Goal: Contribute content

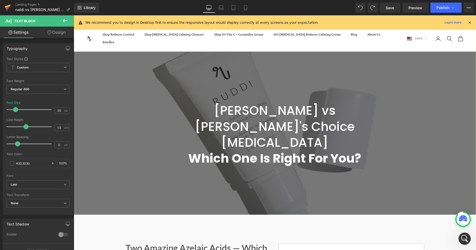
click at [7, 5] on icon at bounding box center [8, 7] width 6 height 13
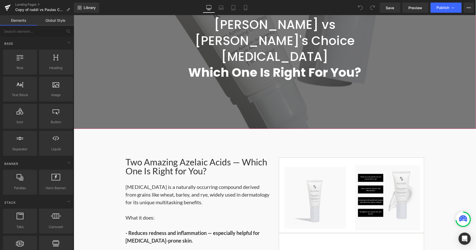
scroll to position [142, 0]
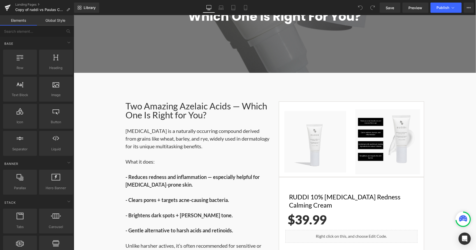
click at [199, 127] on p "Azelaic acid is a naturally occurring compound derived from grains like wheat, …" at bounding box center [198, 157] width 145 height 61
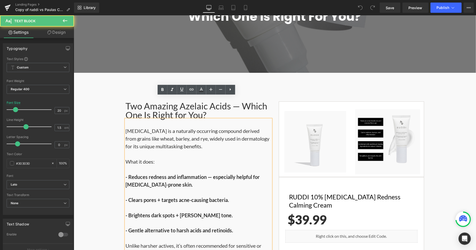
click at [201, 127] on p "Azelaic acid is a naturally occurring compound derived from grains like wheat, …" at bounding box center [198, 157] width 145 height 61
click at [196, 127] on p "Azelaic acid is a naturally occurring compound derived from grains like wheat, …" at bounding box center [198, 157] width 145 height 61
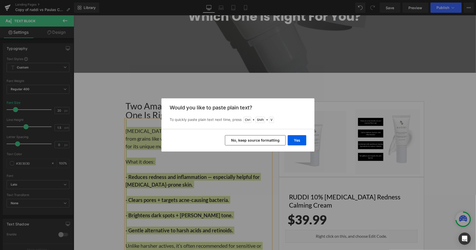
click at [258, 141] on button "No, keep source formatting" at bounding box center [255, 140] width 61 height 10
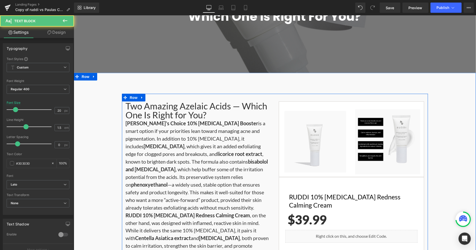
click at [214, 125] on p "Paula’s Choice 10% Azelaic Acid Booster is a smart option if your priorities le…" at bounding box center [198, 165] width 145 height 92
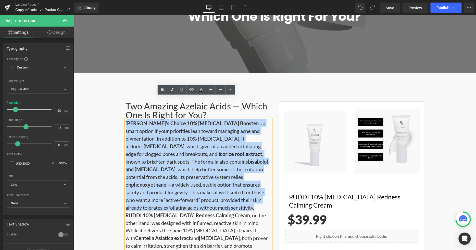
drag, startPoint x: 162, startPoint y: 185, endPoint x: 116, endPoint y: 100, distance: 96.7
click at [116, 101] on div "Two Amazing Azelaic Acids — Which One Is Right for You? Heading Paula’s Choice …" at bounding box center [274, 213] width 402 height 241
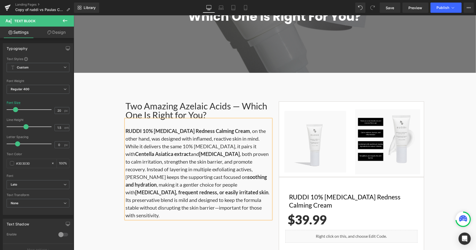
scroll to position [198, 0]
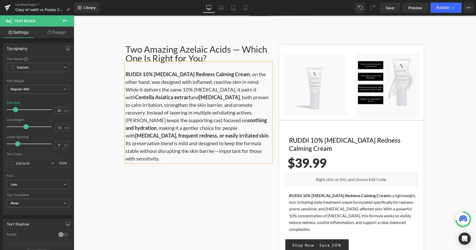
click at [215, 129] on p "RUDDI 10% Azelaic Acid Redness Calming Cream , on the other hand, was designed …" at bounding box center [198, 116] width 145 height 92
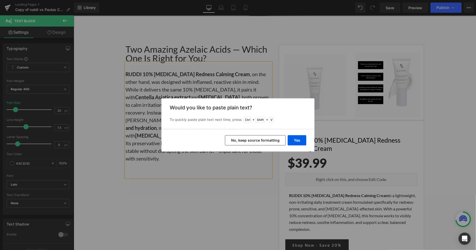
click at [277, 141] on button "No, keep source formatting" at bounding box center [255, 140] width 61 height 10
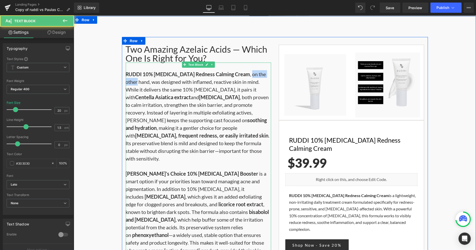
drag, startPoint x: 264, startPoint y: 51, endPoint x: 238, endPoint y: 51, distance: 25.5
click at [238, 70] on p "RUDDI 10% Azelaic Acid Redness Calming Cream , on the other hand, was designed …" at bounding box center [198, 165] width 145 height 191
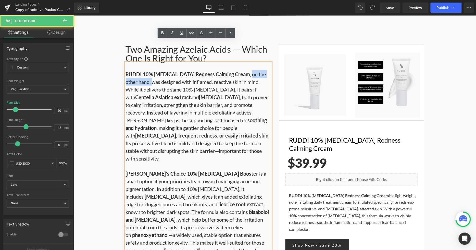
drag, startPoint x: 136, startPoint y: 59, endPoint x: 238, endPoint y: 49, distance: 102.1
click at [238, 70] on p "RUDDI 10% Azelaic Acid Redness Calming Cream , on the other hand, was designed …" at bounding box center [198, 165] width 145 height 191
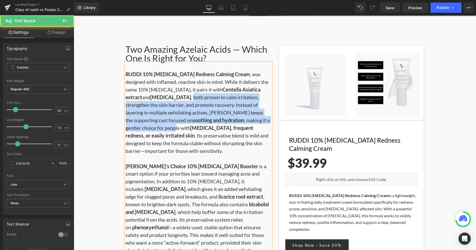
drag, startPoint x: 146, startPoint y: 75, endPoint x: 254, endPoint y: 94, distance: 109.9
click at [254, 94] on p "RUDDI 10% Azelaic Acid Redness Calming Cream , was designed with inflamed, reac…" at bounding box center [198, 162] width 145 height 184
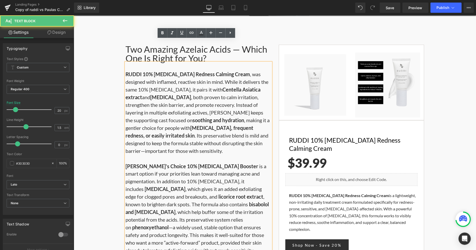
click at [235, 124] on p "RUDDI 10% Azelaic Acid Redness Calming Cream , was designed with inflamed, reac…" at bounding box center [198, 162] width 145 height 184
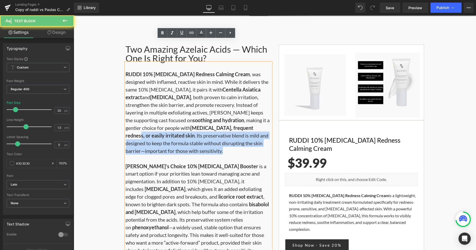
drag, startPoint x: 222, startPoint y: 124, endPoint x: 200, endPoint y: 104, distance: 30.7
click at [202, 105] on p "RUDDI 10% Azelaic Acid Redness Calming Cream , was designed with inflamed, reac…" at bounding box center [198, 162] width 145 height 184
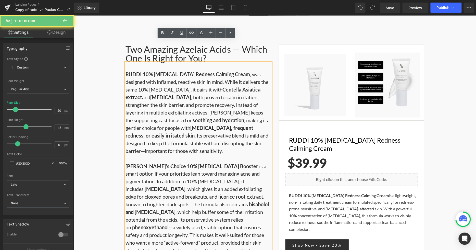
click at [182, 96] on p "RUDDI 10% Azelaic Acid Redness Calming Cream , was designed with inflamed, reac…" at bounding box center [198, 162] width 145 height 184
click at [234, 136] on p "RUDDI 10% Azelaic Acid Redness Calming Cream , was designed with inflamed, reac…" at bounding box center [198, 162] width 145 height 184
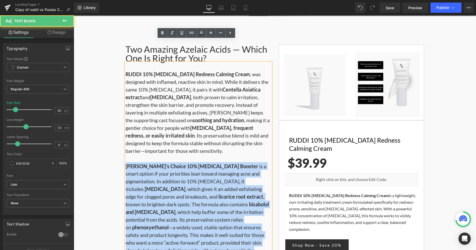
drag, startPoint x: 161, startPoint y: 228, endPoint x: 120, endPoint y: 145, distance: 92.5
click at [122, 145] on div "Two Amazing Azelaic Acids — Which One Is Right for You? Heading RUDDI 10% Azela…" at bounding box center [198, 148] width 153 height 209
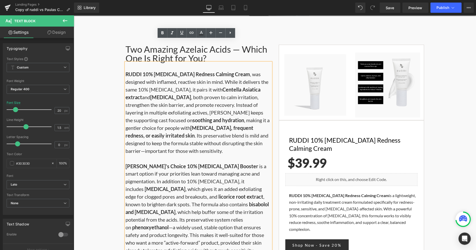
click at [170, 131] on p "RUDDI 10% Azelaic Acid Redness Calming Cream , was designed with inflamed, reac…" at bounding box center [198, 162] width 145 height 184
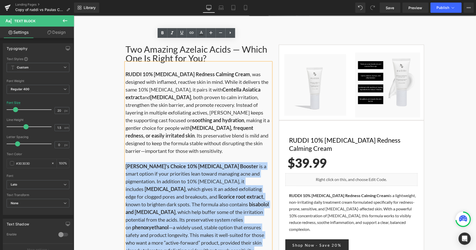
drag, startPoint x: 123, startPoint y: 144, endPoint x: 172, endPoint y: 230, distance: 99.3
click at [172, 230] on p "RUDDI 10% Azelaic Acid Redness Calming Cream , was designed with inflamed, reac…" at bounding box center [198, 162] width 145 height 184
drag, startPoint x: 158, startPoint y: 220, endPoint x: 114, endPoint y: 142, distance: 89.7
click at [114, 142] on div "Two Amazing Azelaic Acids — Which One Is Right for You? Heading RUDDI 10% Azela…" at bounding box center [274, 157] width 402 height 241
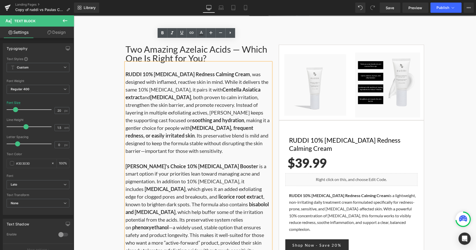
click at [244, 128] on p "RUDDI 10% Azelaic Acid Redness Calming Cream , was designed with inflamed, reac…" at bounding box center [198, 162] width 145 height 184
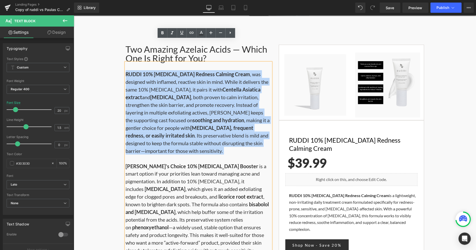
drag, startPoint x: 203, startPoint y: 132, endPoint x: 124, endPoint y: 52, distance: 113.1
click at [126, 70] on p "RUDDI 10% Azelaic Acid Redness Calming Cream , was designed with inflamed, reac…" at bounding box center [198, 162] width 145 height 184
click at [199, 123] on p "RUDDI 10% Azelaic Acid Redness Calming Cream , was designed with inflamed, reac…" at bounding box center [198, 162] width 145 height 184
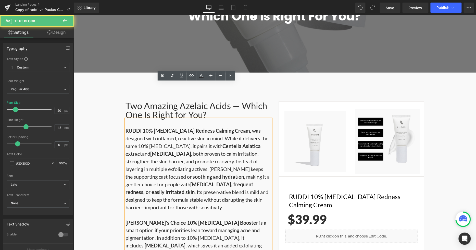
scroll to position [142, 0]
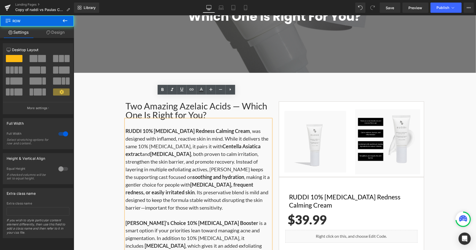
click at [249, 72] on div "Two Amazing Azelaic Acids — Which One Is Right for You? Heading RUDDI 10% Azela…" at bounding box center [274, 217] width 402 height 290
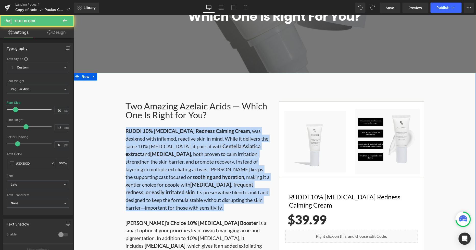
drag, startPoint x: 145, startPoint y: 168, endPoint x: 118, endPoint y: 108, distance: 66.1
click at [118, 108] on div "Two Amazing Azelaic Acids — Which One Is Right for You? Heading RUDDI 10% Azela…" at bounding box center [274, 213] width 402 height 241
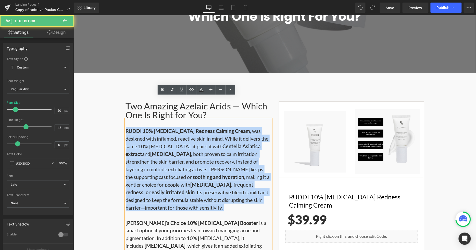
click at [179, 192] on p "RUDDI 10% Azelaic Acid Redness Calming Cream , was designed with inflamed, reac…" at bounding box center [198, 219] width 145 height 184
drag, startPoint x: 176, startPoint y: 189, endPoint x: 121, endPoint y: 109, distance: 97.2
click at [122, 109] on div "Two Amazing Azelaic Acids — Which One Is Right for You? Heading RUDDI 10% Azela…" at bounding box center [198, 205] width 153 height 209
click at [190, 184] on p "RUDDI 10% Azelaic Acid Redness Calming Cream , was designed with inflamed, reac…" at bounding box center [198, 219] width 145 height 184
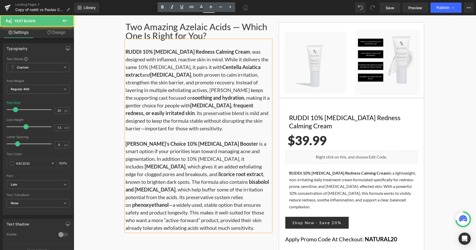
scroll to position [227, 0]
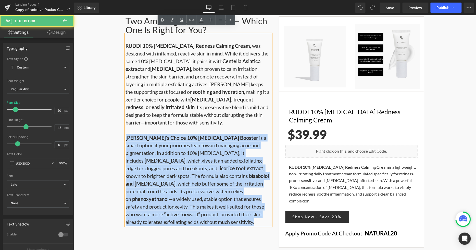
drag, startPoint x: 181, startPoint y: 200, endPoint x: 120, endPoint y: 116, distance: 103.9
click at [122, 116] on div "Two Amazing Azelaic Acids — Which One Is Right for You? Heading RUDDI 10% Azela…" at bounding box center [198, 120] width 153 height 209
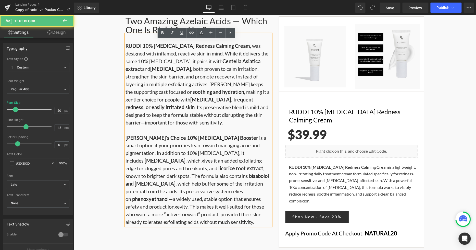
click at [197, 104] on p "RUDDI 10% Azelaic Acid Redness Calming Cream , was designed with inflamed, reac…" at bounding box center [198, 134] width 145 height 184
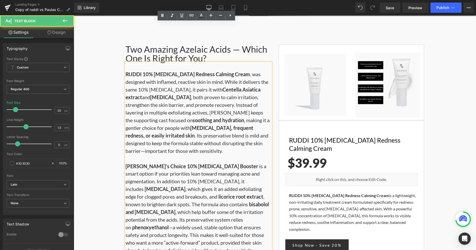
click at [186, 98] on p "RUDDI 10% Azelaic Acid Redness Calming Cream , was designed with inflamed, reac…" at bounding box center [198, 162] width 145 height 184
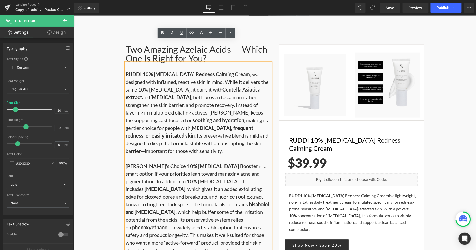
click at [178, 121] on p "RUDDI 10% Azelaic Acid Redness Calming Cream , was designed with inflamed, reac…" at bounding box center [198, 162] width 145 height 184
click at [177, 123] on p "RUDDI 10% Azelaic Acid Redness Calming Cream , was designed with inflamed, reac…" at bounding box center [198, 162] width 145 height 184
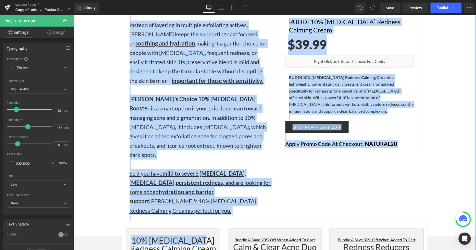
scroll to position [1219, 0]
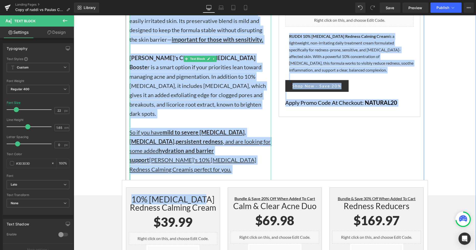
drag, startPoint x: 128, startPoint y: 79, endPoint x: 235, endPoint y: 114, distance: 112.7
click at [235, 114] on div "RUDDI 10% Azelaic Acid Redness Calming Cream was designed with inflamed, reacti…" at bounding box center [200, 48] width 142 height 287
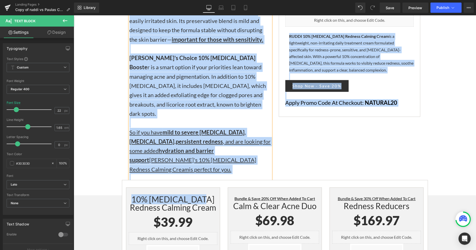
copy div "RUDDI 10% Azelaic Acid Redness Calming Cream was designed with inflamed, reacti…"
click at [235, 127] on div "So if you have mild to severe rosacea , sensitive skin , persistent redness , a…" at bounding box center [200, 159] width 142 height 65
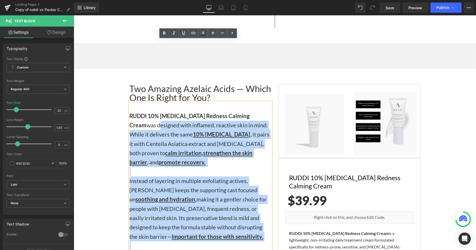
scroll to position [1020, 0]
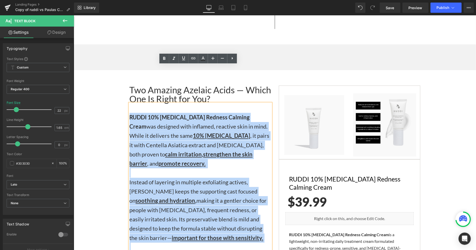
drag, startPoint x: 235, startPoint y: 112, endPoint x: 128, endPoint y: 78, distance: 112.0
click at [129, 103] on div "RUDDI 10% Azelaic Acid Redness Calming Cream was designed with inflamed, reacti…" at bounding box center [200, 246] width 142 height 287
copy div "RUDDI 10% Azelaic Acid Redness Calming Cream was designed with inflamed, reacti…"
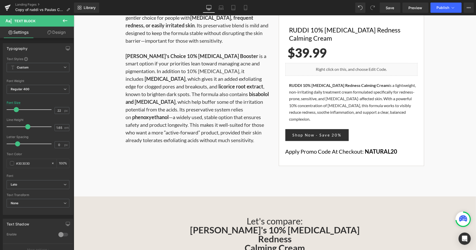
scroll to position [227, 0]
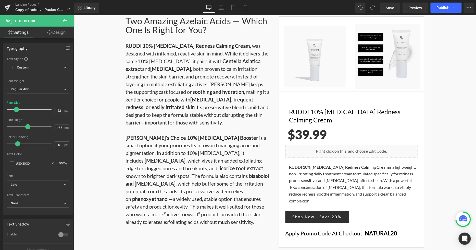
click at [202, 172] on span "bisabolol and allantoin" at bounding box center [197, 179] width 143 height 14
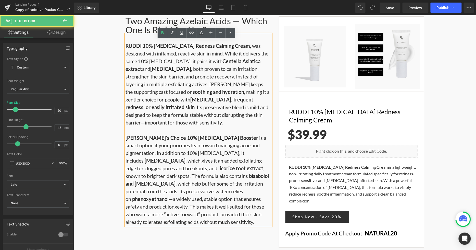
click at [195, 129] on p "RUDDI 10% Azelaic Acid Redness Calming Cream , was designed with inflamed, reac…" at bounding box center [198, 134] width 145 height 184
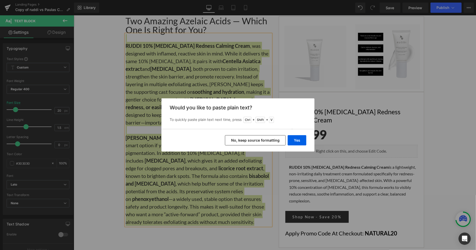
click at [258, 141] on button "No, keep source formatting" at bounding box center [255, 140] width 61 height 10
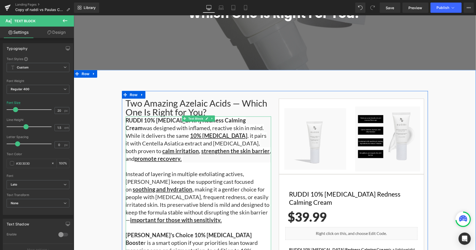
scroll to position [113, 0]
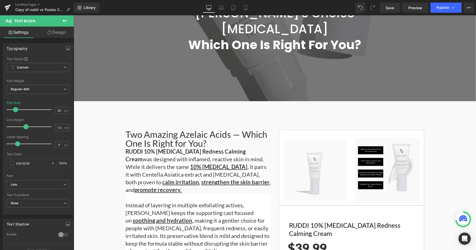
click at [64, 21] on icon at bounding box center [65, 20] width 5 height 3
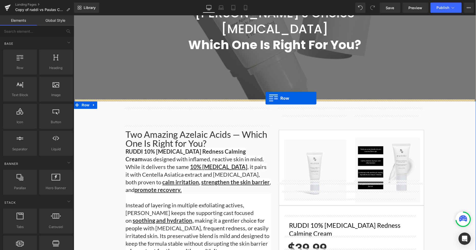
drag, startPoint x: 96, startPoint y: 83, endPoint x: 265, endPoint y: 98, distance: 169.8
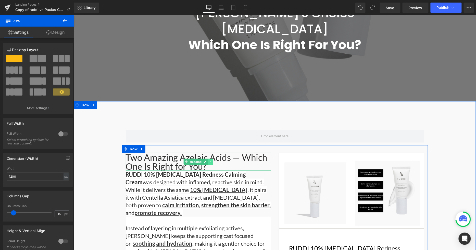
click at [209, 160] on icon at bounding box center [210, 161] width 3 height 3
click at [206, 160] on icon at bounding box center [207, 161] width 3 height 3
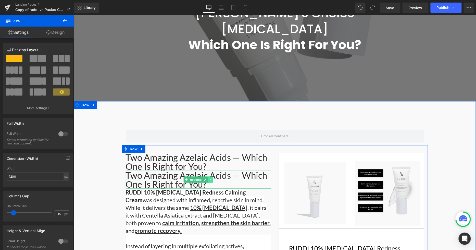
click at [209, 178] on icon at bounding box center [210, 179] width 3 height 3
click at [211, 178] on icon at bounding box center [212, 179] width 3 height 3
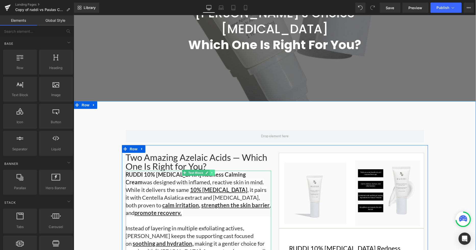
click at [211, 171] on icon at bounding box center [211, 172] width 1 height 2
click at [208, 171] on icon at bounding box center [209, 172] width 3 height 3
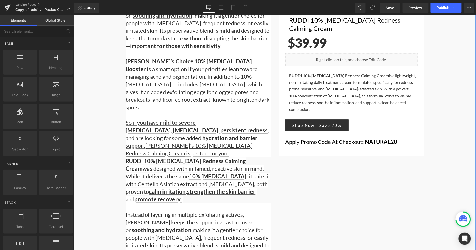
scroll to position [171, 0]
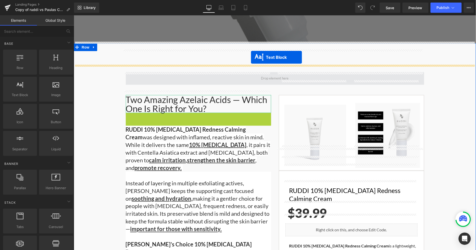
drag, startPoint x: 176, startPoint y: 93, endPoint x: 251, endPoint y: 57, distance: 82.8
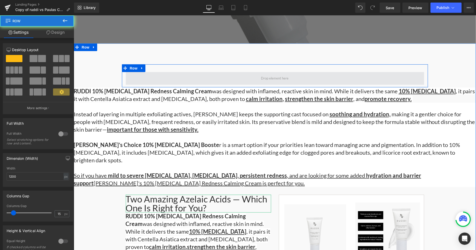
click at [252, 72] on span at bounding box center [275, 78] width 298 height 13
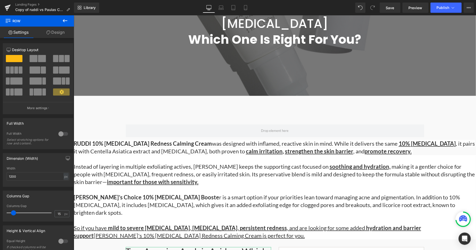
scroll to position [114, 0]
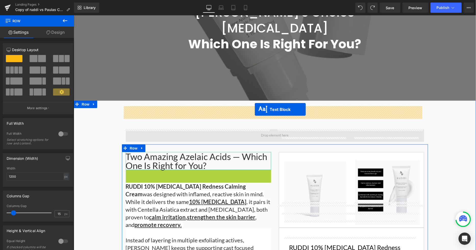
drag, startPoint x: 182, startPoint y: 148, endPoint x: 254, endPoint y: 109, distance: 82.3
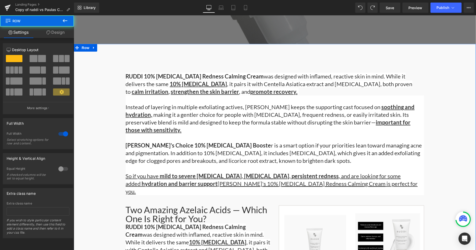
scroll to position [171, 0]
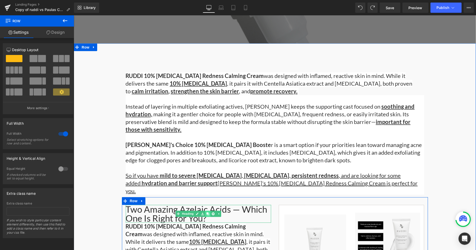
click at [207, 210] on link at bounding box center [207, 213] width 5 height 6
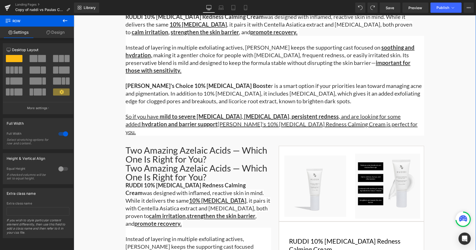
scroll to position [187, 0]
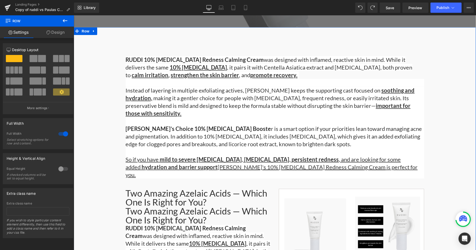
click at [135, 188] on div "Two Amazing Azelaic Acids — Which One Is Right for You?" at bounding box center [198, 197] width 145 height 18
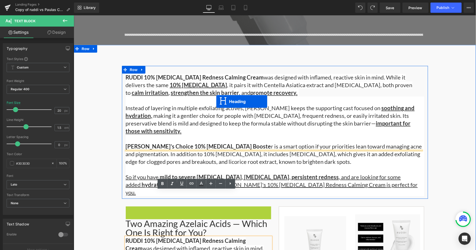
scroll to position [159, 0]
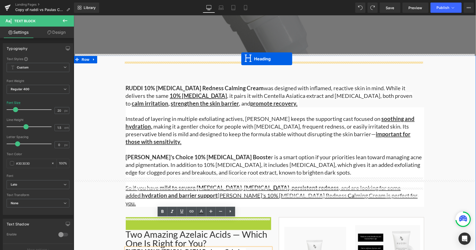
drag, startPoint x: 177, startPoint y: 167, endPoint x: 241, endPoint y: 58, distance: 125.9
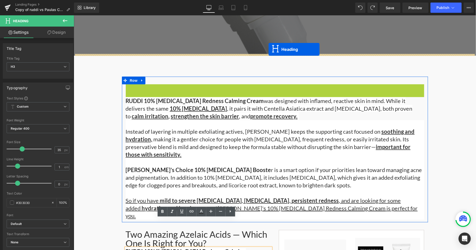
drag, startPoint x: 261, startPoint y: 65, endPoint x: 268, endPoint y: 49, distance: 17.7
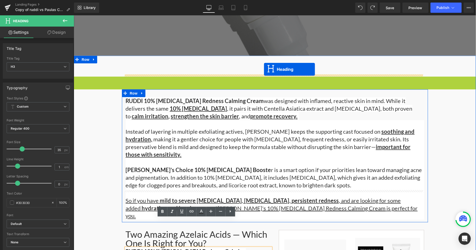
drag, startPoint x: 261, startPoint y: 58, endPoint x: 263, endPoint y: 69, distance: 10.7
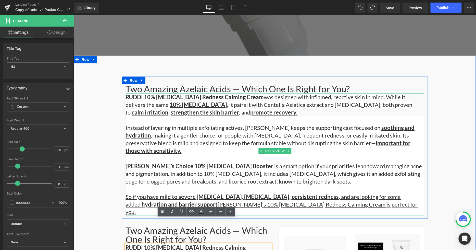
click at [126, 93] on span "RUDDI 10% [MEDICAL_DATA] Redness Calming Cream" at bounding box center [195, 96] width 138 height 7
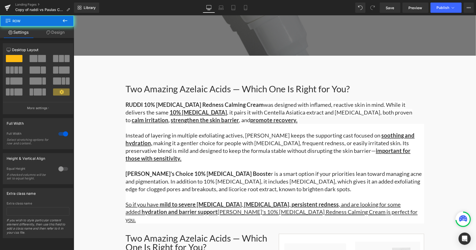
drag, startPoint x: 444, startPoint y: 102, endPoint x: 442, endPoint y: 113, distance: 10.7
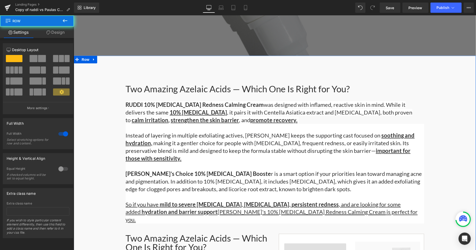
scroll to position [244, 0]
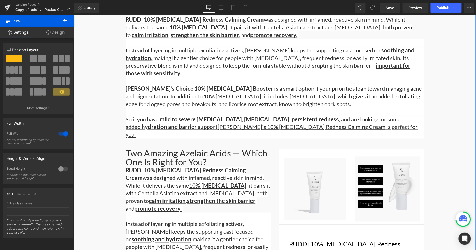
click at [154, 166] on span "RUDDI 10% [MEDICAL_DATA] Redness Calming Cream" at bounding box center [186, 173] width 120 height 15
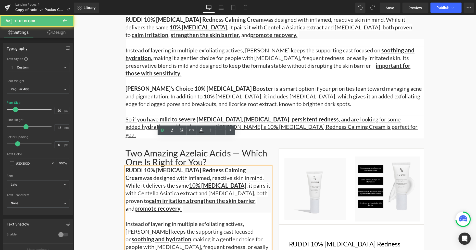
click at [145, 148] on div "Two Amazing Azelaic Acids — Which One Is Right for You?" at bounding box center [198, 157] width 145 height 18
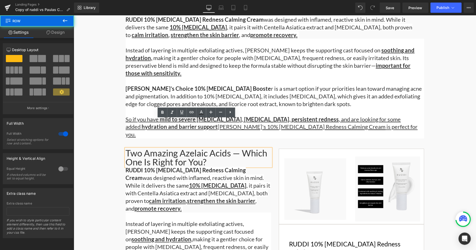
click at [109, 127] on div "Two Amazing Azelaic Acids — Which One Is Right for You? Heading RUDDI 10% Azela…" at bounding box center [274, 187] width 402 height 392
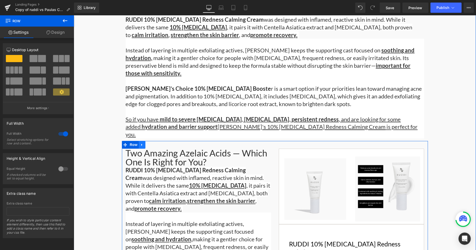
click at [139, 141] on link at bounding box center [142, 145] width 7 height 8
click at [153, 143] on icon at bounding box center [155, 145] width 4 height 4
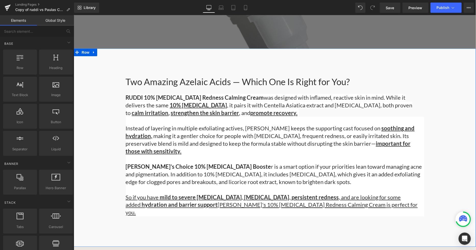
scroll to position [130, 0]
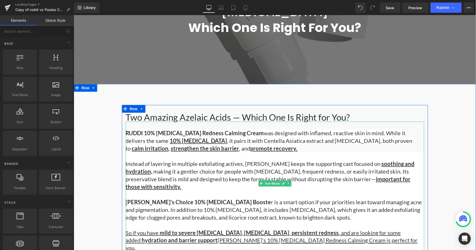
click at [311, 126] on p "RUDDI 10% Azelaic Acid Redness Calming Cream was designed with inflamed, reacti…" at bounding box center [275, 136] width 298 height 31
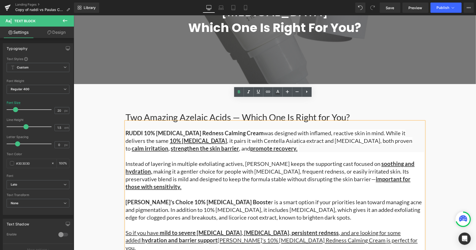
drag, startPoint x: 355, startPoint y: 218, endPoint x: 123, endPoint y: 110, distance: 255.3
click at [126, 121] on div "RUDDI 10% Azelaic Acid Redness Calming Cream was designed with inflamed, reacti…" at bounding box center [275, 186] width 298 height 130
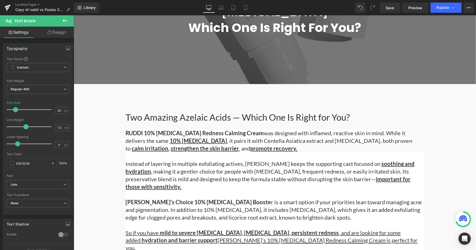
click at [57, 34] on link "Design" at bounding box center [56, 32] width 37 height 11
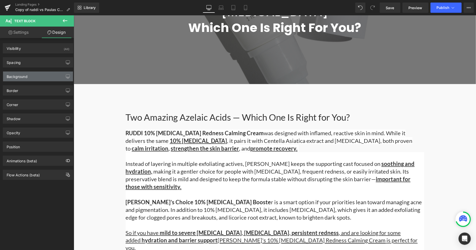
click at [32, 76] on div "Background" at bounding box center [38, 76] width 70 height 10
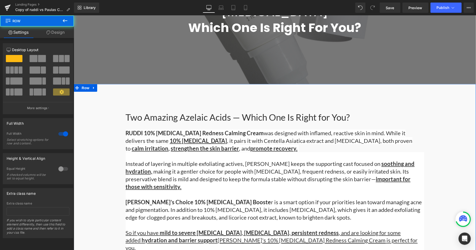
click at [106, 105] on div "Two Amazing Azelaic Acids — Which One Is Right for You? Heading RUDDI 10% Azela…" at bounding box center [274, 179] width 402 height 149
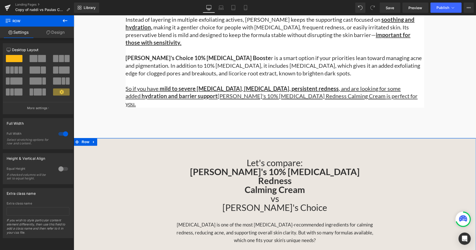
scroll to position [300, 0]
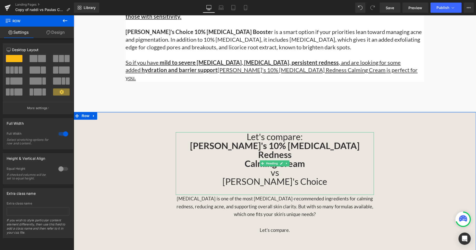
click at [300, 132] on h3 "Let's compare: RUDDI's 10% Azelaic Acid Redness" at bounding box center [275, 145] width 198 height 27
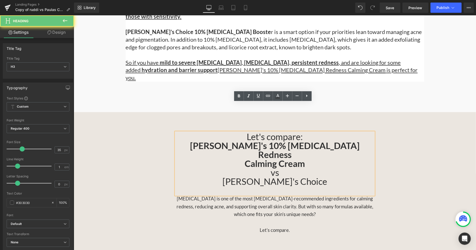
click at [302, 132] on h3 "Let's compare: RUDDI's 10% Azelaic Acid Redness" at bounding box center [275, 145] width 198 height 27
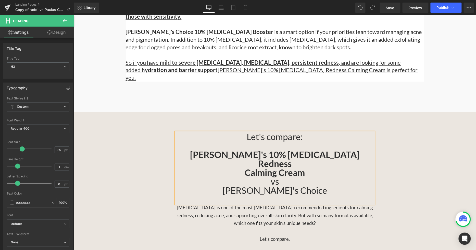
click at [451, 147] on div "Let's compare: RUDDI's 10% Azelaic Acid Redness Calming Cream vs Paula's Choice…" at bounding box center [274, 187] width 402 height 111
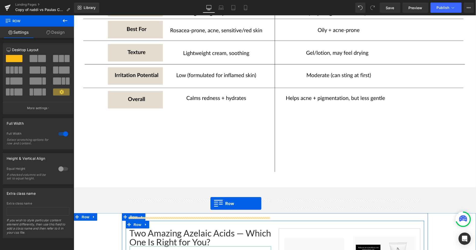
scroll to position [782, 0]
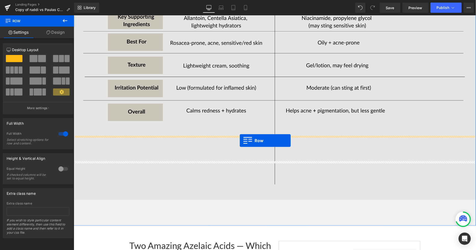
drag, startPoint x: 122, startPoint y: 112, endPoint x: 239, endPoint y: 140, distance: 120.7
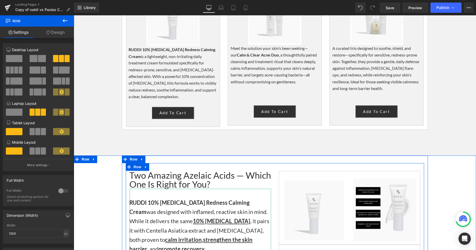
scroll to position [1037, 0]
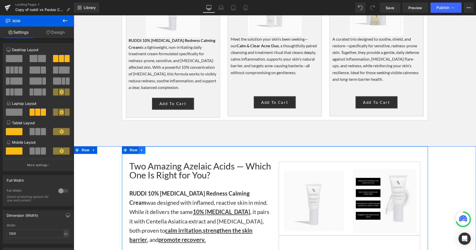
click at [141, 149] on icon at bounding box center [141, 150] width 1 height 2
click at [153, 148] on icon at bounding box center [155, 150] width 4 height 4
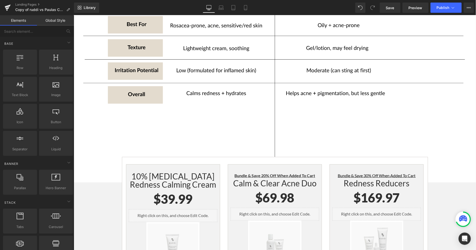
scroll to position [879, 0]
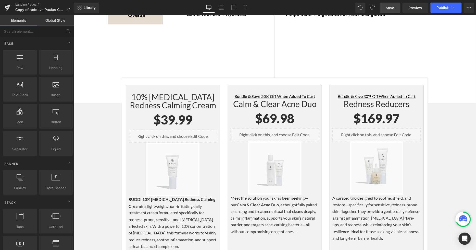
click at [390, 9] on span "Save" at bounding box center [390, 7] width 8 height 5
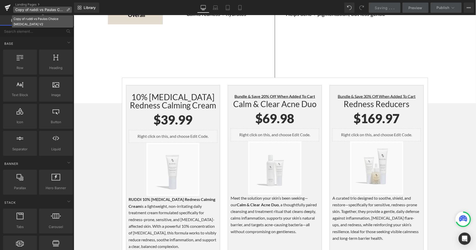
click at [68, 8] on icon at bounding box center [68, 10] width 4 height 4
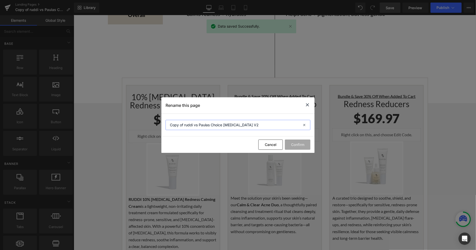
drag, startPoint x: 184, startPoint y: 124, endPoint x: 157, endPoint y: 129, distance: 27.6
click at [157, 129] on div "Rename this page Copy of ruddi vs Paulas Choice Azelaic Acid V2 Cancel Confirm" at bounding box center [238, 125] width 476 height 250
type input "ruddi vs Paulas Choice Azelaic Acid V2"
click at [295, 142] on button "Confirm" at bounding box center [298, 144] width 26 height 10
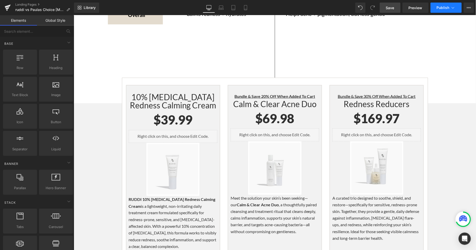
click at [450, 11] on button "Publish" at bounding box center [446, 8] width 31 height 10
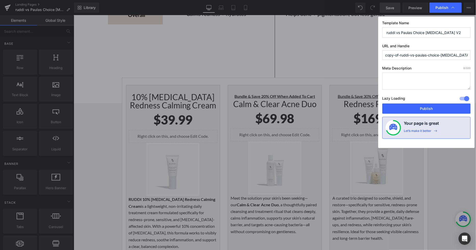
drag, startPoint x: 401, startPoint y: 56, endPoint x: 352, endPoint y: 60, distance: 49.4
click at [352, 60] on div "Publish Template Name ruddi vs Paulas Choice Azelaic Acid V2 URL and Handle cop…" at bounding box center [238, 125] width 476 height 250
type input "ruddi-vs-paulas-choice-azelaic-acid-v2"
drag, startPoint x: 430, startPoint y: 107, endPoint x: 253, endPoint y: 93, distance: 177.9
click at [430, 107] on button "Publish" at bounding box center [426, 108] width 88 height 10
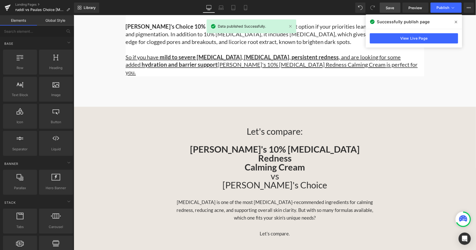
scroll to position [164, 0]
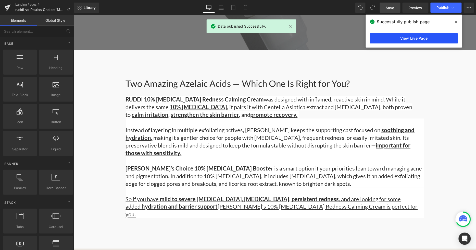
click at [418, 38] on link "View Live Page" at bounding box center [414, 38] width 88 height 10
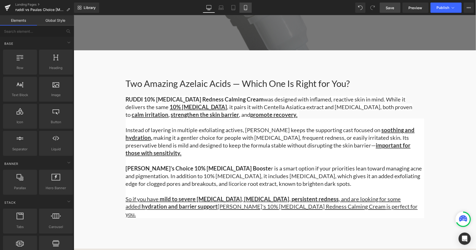
click at [248, 6] on icon at bounding box center [245, 7] width 5 height 5
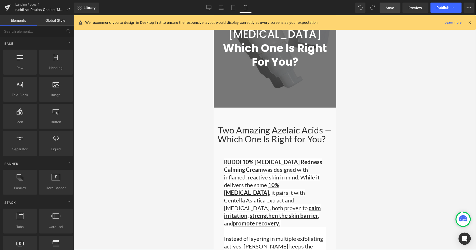
scroll to position [85, 0]
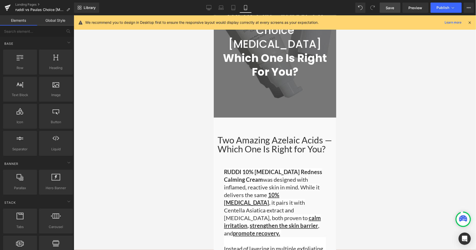
click at [275, 135] on div "Two Amazing Azelaic Acids — Which One Is Right for You?" at bounding box center [274, 144] width 115 height 18
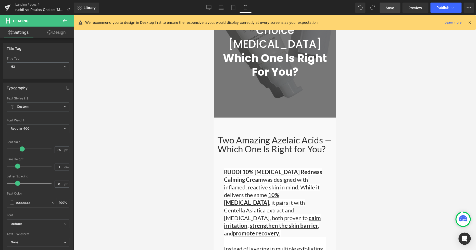
drag, startPoint x: 55, startPoint y: 31, endPoint x: 19, endPoint y: 61, distance: 47.6
click at [55, 31] on link "Design" at bounding box center [56, 32] width 37 height 11
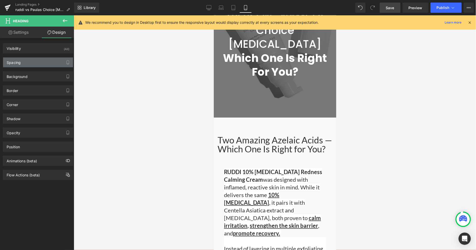
click at [19, 62] on div "Spacing" at bounding box center [14, 60] width 14 height 7
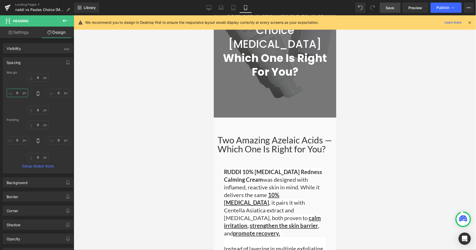
click at [19, 90] on input "text" at bounding box center [17, 93] width 21 height 8
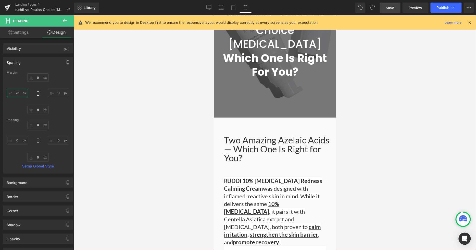
type input "25"
click at [55, 97] on div "25" at bounding box center [38, 93] width 63 height 41
click at [55, 95] on input "text" at bounding box center [58, 93] width 21 height 8
type input "25"
click at [365, 155] on div at bounding box center [275, 132] width 402 height 234
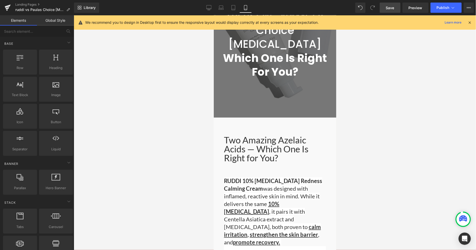
click at [396, 144] on div at bounding box center [275, 132] width 402 height 234
click at [383, 105] on div at bounding box center [275, 132] width 402 height 234
click at [447, 10] on button "Publish" at bounding box center [446, 8] width 31 height 10
click at [386, 8] on link "Save" at bounding box center [390, 8] width 21 height 10
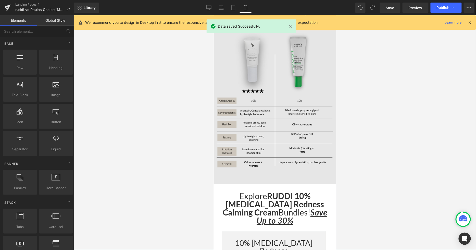
scroll to position [708, 0]
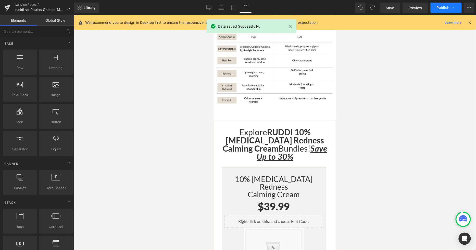
click at [440, 6] on span "Publish" at bounding box center [443, 8] width 13 height 4
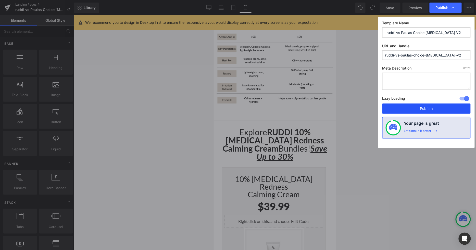
click at [405, 107] on button "Publish" at bounding box center [426, 108] width 88 height 10
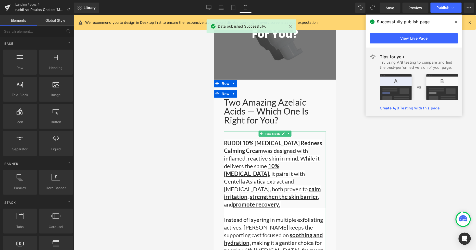
scroll to position [113, 0]
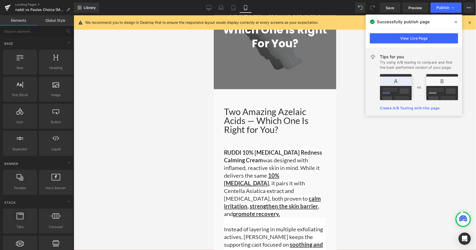
drag, startPoint x: 343, startPoint y: 145, endPoint x: 52, endPoint y: 139, distance: 290.4
click at [343, 145] on div at bounding box center [275, 132] width 402 height 234
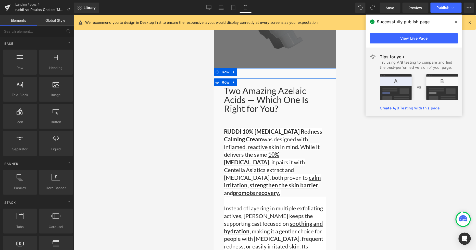
scroll to position [142, 0]
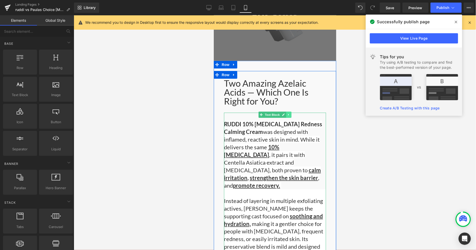
click at [287, 113] on icon at bounding box center [288, 114] width 3 height 3
click at [283, 111] on link at bounding box center [285, 114] width 5 height 6
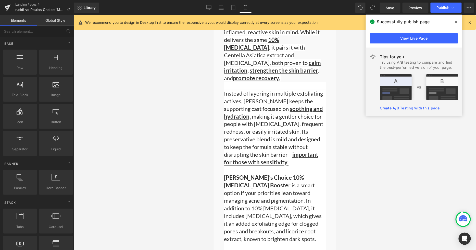
scroll to position [79, 0]
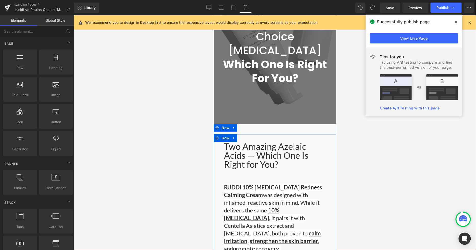
click at [284, 191] on span "was designed with inflamed, reactive skin in mind. While it delivers the same" at bounding box center [272, 202] width 96 height 22
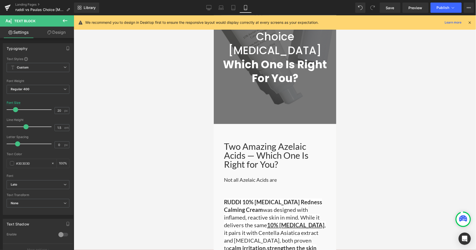
click at [254, 175] on div "Not all Azelaic Acids are Text Block" at bounding box center [275, 179] width 102 height 8
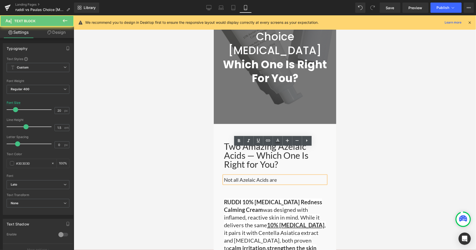
click at [250, 175] on p "Not all Azelaic Acids are" at bounding box center [275, 179] width 102 height 8
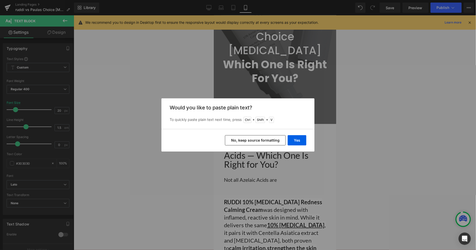
drag, startPoint x: 265, startPoint y: 141, endPoint x: 47, endPoint y: 131, distance: 217.3
click at [265, 141] on button "No, keep source formatting" at bounding box center [255, 140] width 61 height 10
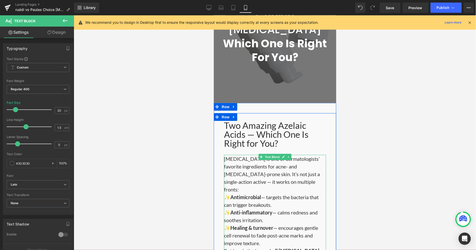
scroll to position [107, 0]
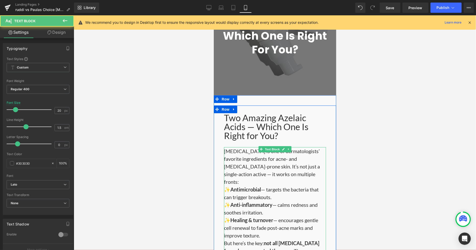
click at [275, 147] on p "Azelaic acid is one of dermatologists’ favorite ingredients for acne- and rosac…" at bounding box center [275, 166] width 102 height 38
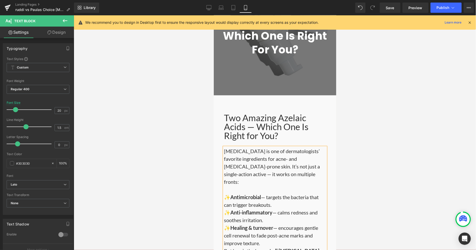
click at [267, 208] on p "✨ Antimicrobial — targets the bacteria that can trigger breakouts. ✨ Anti-infla…" at bounding box center [275, 220] width 102 height 54
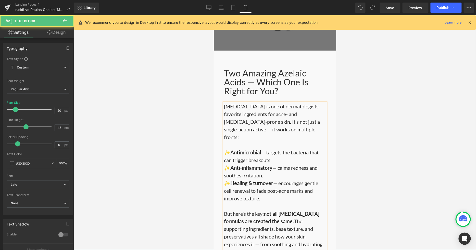
scroll to position [192, 0]
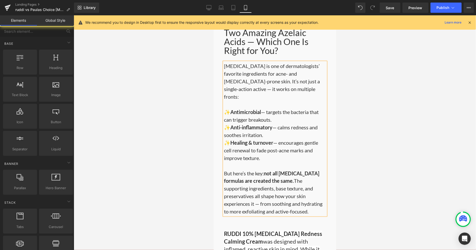
click at [369, 156] on div at bounding box center [275, 132] width 402 height 234
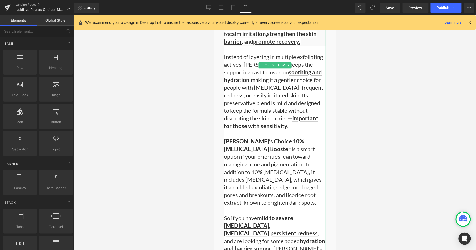
scroll to position [447, 0]
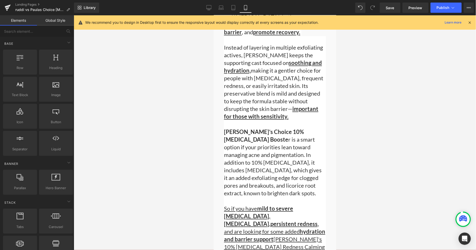
click at [355, 148] on div at bounding box center [275, 132] width 402 height 234
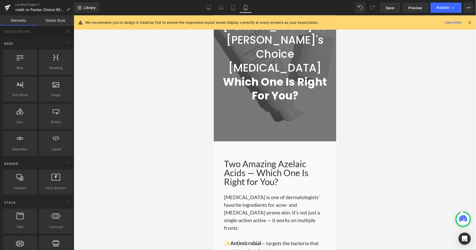
scroll to position [0, 0]
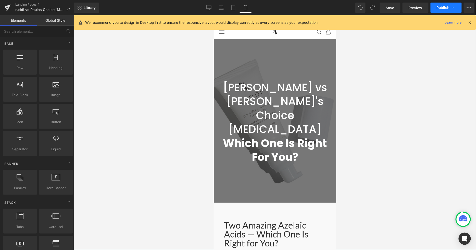
click at [447, 8] on span "Publish" at bounding box center [443, 8] width 13 height 4
click at [396, 9] on link "Save" at bounding box center [390, 8] width 21 height 10
click at [439, 9] on span "Publish" at bounding box center [443, 8] width 13 height 4
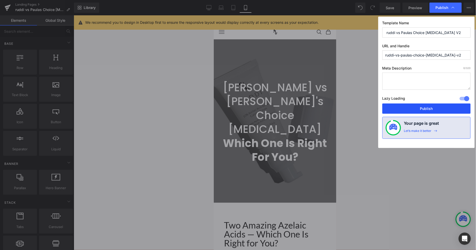
click at [425, 111] on button "Publish" at bounding box center [426, 108] width 88 height 10
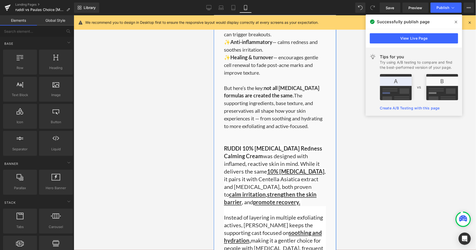
scroll to position [312, 0]
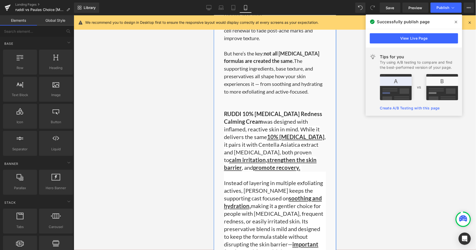
click at [308, 57] on p "But here’s the key: not all azelaic acid formulas are created the same. The sup…" at bounding box center [275, 72] width 102 height 46
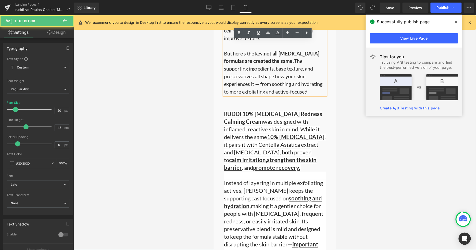
drag, startPoint x: 312, startPoint y: 65, endPoint x: 280, endPoint y: 73, distance: 33.3
click at [312, 65] on div "Two Amazing Azelaic Acids — Which One Is Right for You? Heading Azelaic acid is…" at bounding box center [275, 150] width 122 height 485
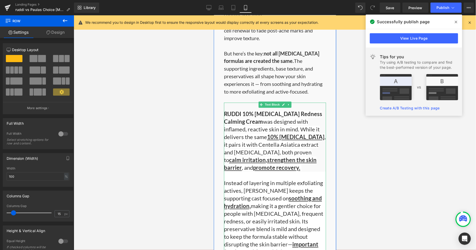
click at [224, 110] on span "RUDDI 10% [MEDICAL_DATA] Redness Calming Cream" at bounding box center [273, 117] width 98 height 15
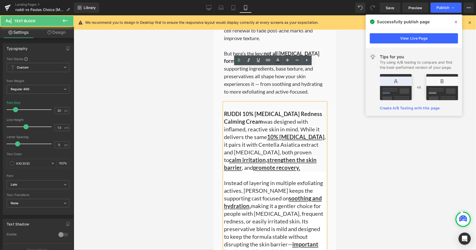
click at [224, 110] on span "RUDDI 10% [MEDICAL_DATA] Redness Calming Cream" at bounding box center [273, 117] width 98 height 15
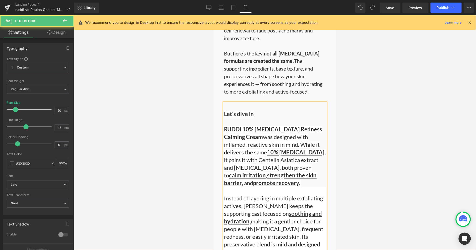
drag, startPoint x: 251, startPoint y: 78, endPoint x: 220, endPoint y: 77, distance: 31.1
click at [224, 102] on div "Let's dive in RUDDI 10% Azelaic Acid Redness Calming Cream was designed with in…" at bounding box center [275, 255] width 102 height 306
click at [224, 110] on span "Let's dive in" at bounding box center [239, 113] width 30 height 7
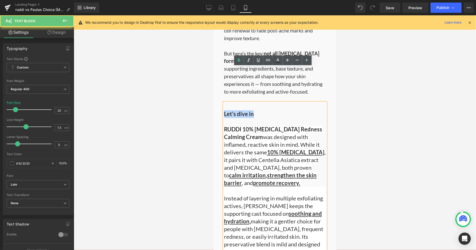
drag, startPoint x: 222, startPoint y: 79, endPoint x: 252, endPoint y: 82, distance: 30.5
click at [252, 102] on p "Let's dive in" at bounding box center [275, 109] width 102 height 15
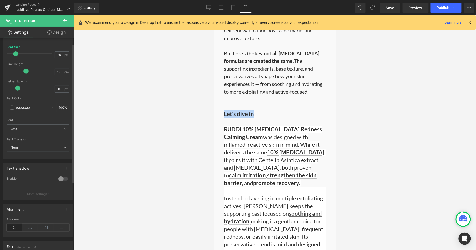
scroll to position [0, 0]
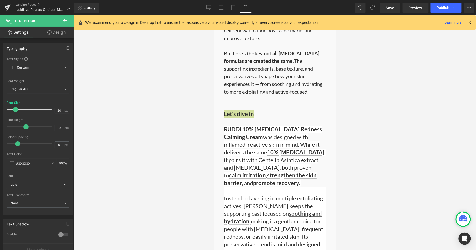
click at [64, 34] on link "Design" at bounding box center [56, 32] width 37 height 11
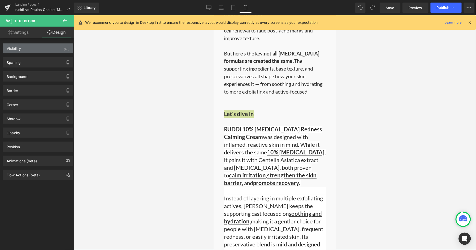
click at [39, 49] on div "Visibility (All)" at bounding box center [38, 48] width 70 height 10
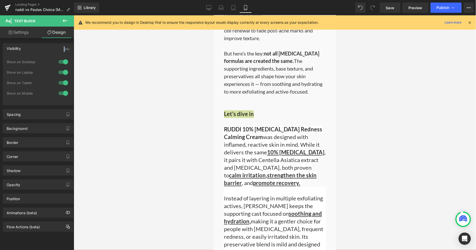
click at [39, 49] on div "Visibility (All)" at bounding box center [38, 48] width 70 height 10
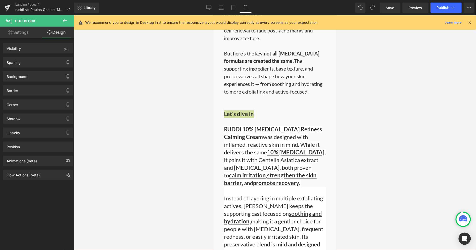
click at [35, 68] on div "Background Color & Image color Color transparent 0 % Image Replace Image Upload…" at bounding box center [38, 74] width 76 height 14
click at [35, 62] on div "Spacing" at bounding box center [38, 62] width 70 height 10
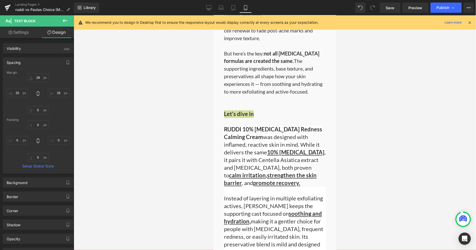
click at [35, 62] on div "Spacing" at bounding box center [38, 62] width 70 height 10
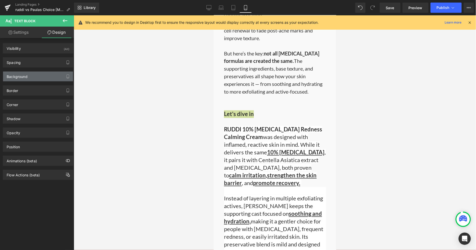
click at [35, 75] on div "Background" at bounding box center [38, 76] width 70 height 10
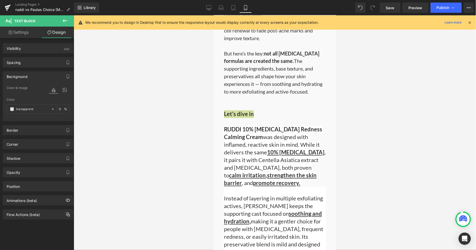
click at [35, 75] on div "Background" at bounding box center [38, 76] width 70 height 10
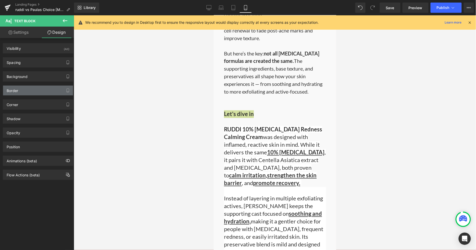
click at [34, 91] on div "Border" at bounding box center [38, 90] width 70 height 10
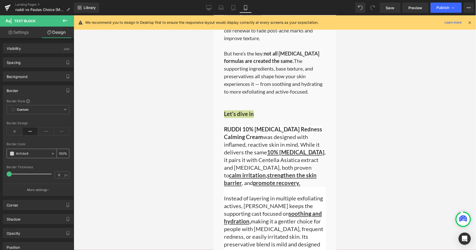
click at [51, 153] on icon at bounding box center [53, 154] width 4 height 4
click at [240, 126] on span "RUDDI 10% [MEDICAL_DATA] Redness Calming Cream" at bounding box center [273, 133] width 98 height 15
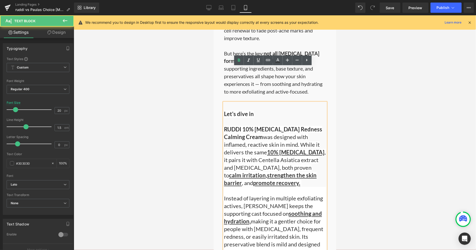
click at [255, 125] on p "RUDDI 10% Azelaic Acid Redness Calming Cream was designed with inflamed, reacti…" at bounding box center [275, 155] width 102 height 61
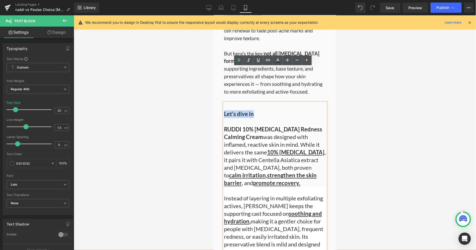
drag, startPoint x: 253, startPoint y: 80, endPoint x: 221, endPoint y: 78, distance: 31.9
click at [224, 102] on p "Let's dive in" at bounding box center [275, 109] width 102 height 15
click at [429, 129] on div at bounding box center [275, 132] width 402 height 234
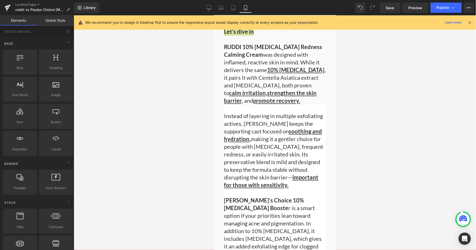
scroll to position [368, 0]
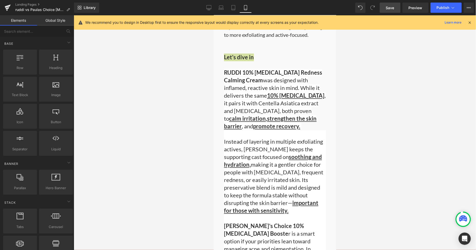
drag, startPoint x: 393, startPoint y: 8, endPoint x: 42, endPoint y: 101, distance: 363.6
click at [393, 8] on span "Save" at bounding box center [390, 7] width 8 height 5
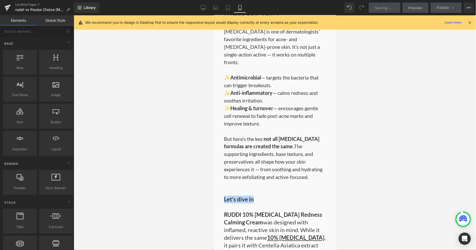
click at [284, 188] on p "Let's dive in" at bounding box center [275, 195] width 102 height 15
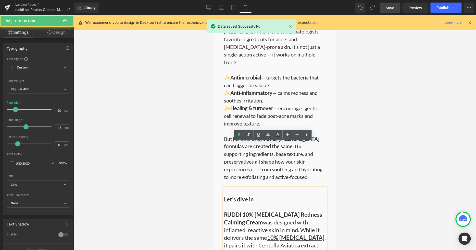
scroll to position [283, 0]
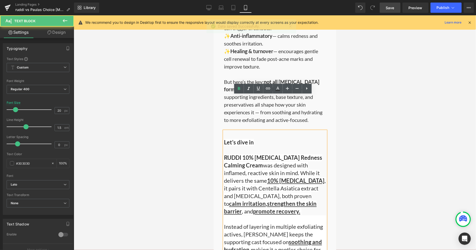
click at [307, 154] on p "RUDDI 10% Azelaic Acid Redness Calming Cream was designed with inflamed, reacti…" at bounding box center [275, 184] width 102 height 61
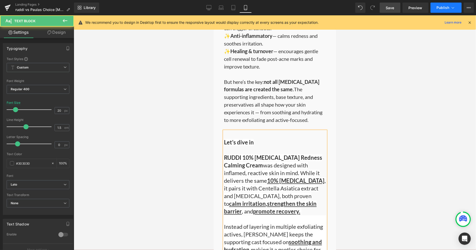
click at [444, 6] on span "Publish" at bounding box center [443, 8] width 13 height 4
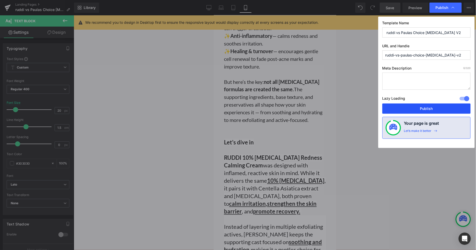
click at [407, 108] on button "Publish" at bounding box center [426, 108] width 88 height 10
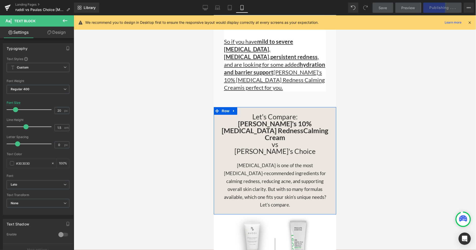
scroll to position [652, 0]
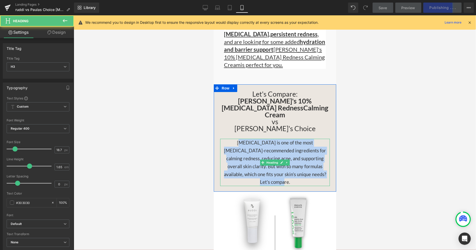
drag, startPoint x: 227, startPoint y: 88, endPoint x: 316, endPoint y: 118, distance: 93.7
click at [316, 138] on h3 "[MEDICAL_DATA] is one of the most [MEDICAL_DATA]-recommended ingredients for ca…" at bounding box center [275, 161] width 110 height 47
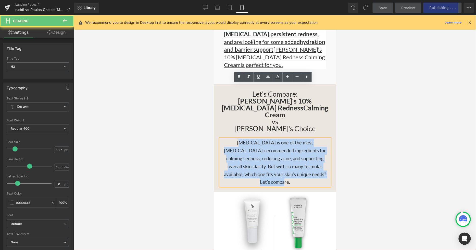
click at [317, 138] on h3 "[MEDICAL_DATA] is one of the most [MEDICAL_DATA]-recommended ingredients for ca…" at bounding box center [275, 161] width 110 height 47
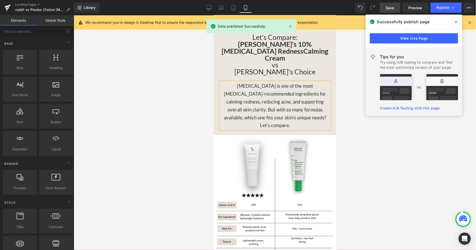
click at [358, 121] on div at bounding box center [275, 132] width 402 height 234
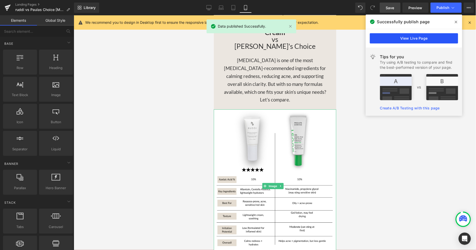
scroll to position [680, 0]
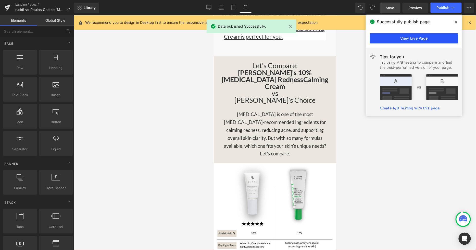
click at [404, 39] on link "View Live Page" at bounding box center [414, 38] width 88 height 10
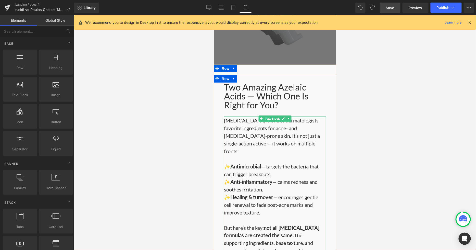
scroll to position [170, 0]
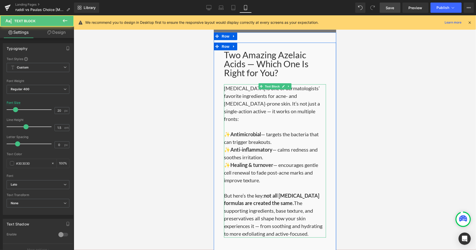
click at [247, 139] on p "✨ Antimicrobial — targets the bacteria that can trigger breakouts. ✨ Anti-infla…" at bounding box center [275, 157] width 102 height 54
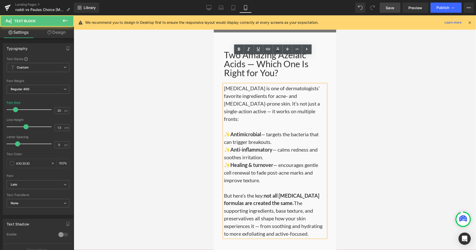
click at [262, 145] on p "✨ Antimicrobial — targets the bacteria that can trigger breakouts. ✨ Anti-infla…" at bounding box center [275, 157] width 102 height 54
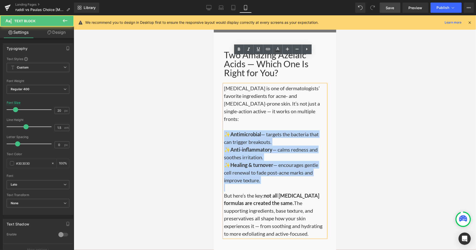
drag, startPoint x: 262, startPoint y: 145, endPoint x: 218, endPoint y: 98, distance: 64.1
click at [305, 139] on p "✨ Antimicrobial — targets the bacteria that can trigger breakouts. ✨ Anti-infla…" at bounding box center [275, 157] width 102 height 54
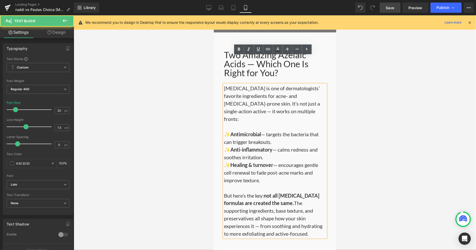
click at [276, 130] on p "✨ Antimicrobial — targets the bacteria that can trigger breakouts. ✨ Anti-infla…" at bounding box center [275, 157] width 102 height 54
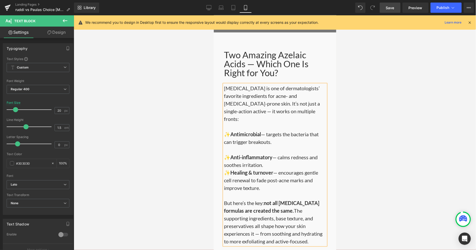
click at [292, 145] on p "✨ Anti-inflammatory — calms redness and soothes irritation. ✨ Healing & turnove…" at bounding box center [275, 168] width 102 height 46
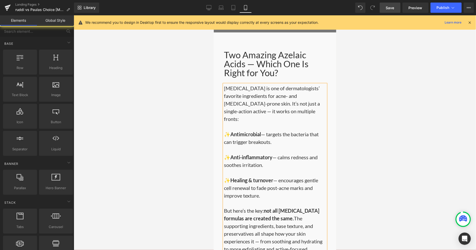
click at [424, 143] on div at bounding box center [275, 132] width 402 height 234
click at [391, 4] on link "Save" at bounding box center [390, 8] width 21 height 10
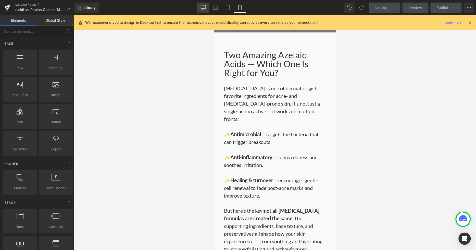
click at [204, 7] on icon at bounding box center [203, 7] width 5 height 5
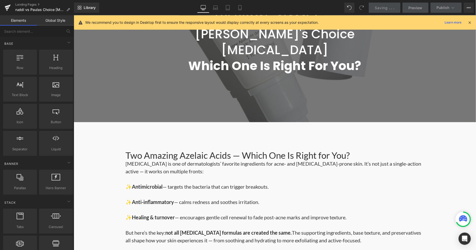
scroll to position [113, 0]
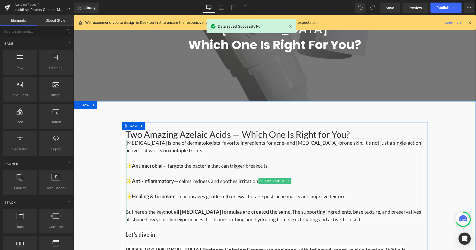
click at [126, 138] on div at bounding box center [126, 180] width 1 height 84
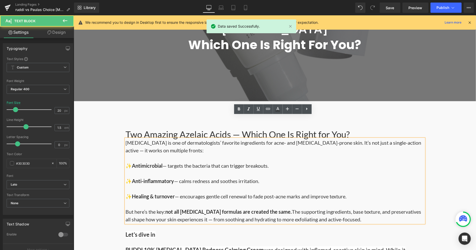
click at [126, 138] on p "Azelaic acid is one of dermatologists’ favorite ingredients for acne- and rosac…" at bounding box center [275, 145] width 298 height 15
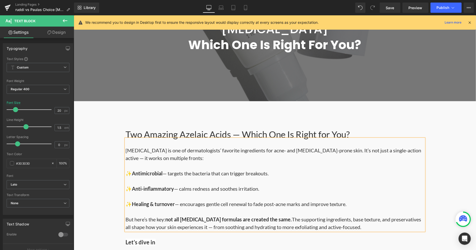
click at [439, 126] on div "Two Amazing Azelaic Acids — Which One Is Right for You? Heading Azelaic acid is…" at bounding box center [274, 250] width 402 height 256
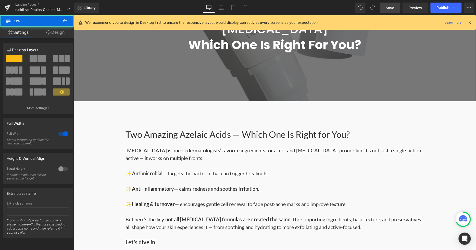
click at [396, 6] on link "Save" at bounding box center [390, 8] width 21 height 10
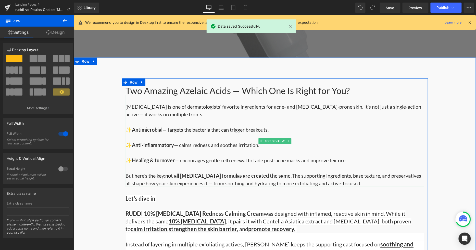
scroll to position [170, 0]
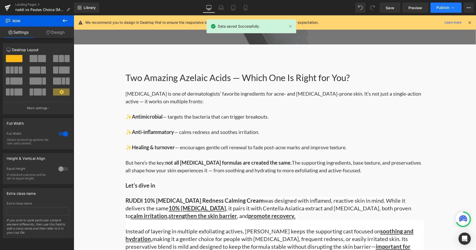
click at [446, 8] on span "Publish" at bounding box center [443, 8] width 13 height 4
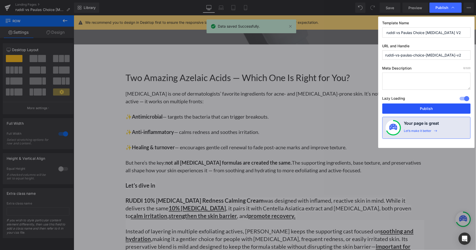
drag, startPoint x: 417, startPoint y: 112, endPoint x: 270, endPoint y: 88, distance: 149.2
click at [417, 112] on button "Publish" at bounding box center [426, 108] width 88 height 10
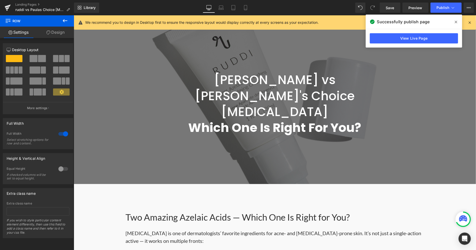
scroll to position [0, 0]
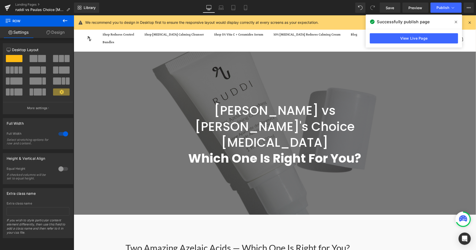
click at [457, 21] on icon at bounding box center [456, 22] width 3 height 4
